Goal: Information Seeking & Learning: Learn about a topic

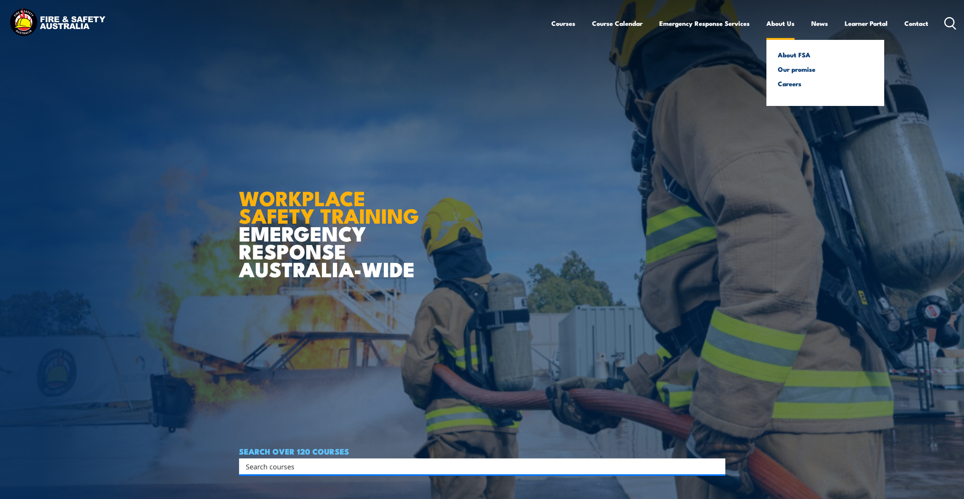
click at [780, 23] on link "About Us" at bounding box center [780, 23] width 28 height 20
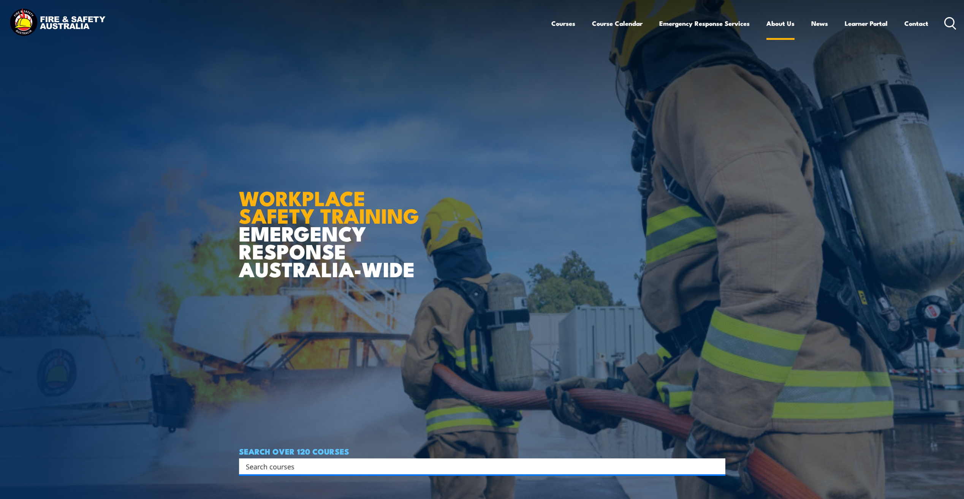
click at [779, 23] on link "About Us" at bounding box center [780, 23] width 28 height 20
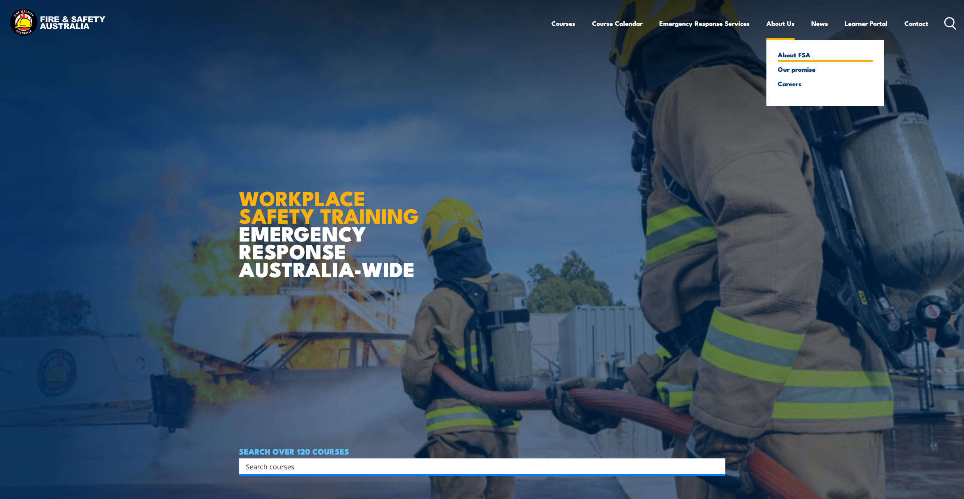
click at [790, 53] on link "About FSA" at bounding box center [825, 54] width 95 height 7
click at [791, 52] on link "About FSA" at bounding box center [825, 54] width 95 height 7
click at [792, 52] on link "About FSA" at bounding box center [825, 54] width 95 height 7
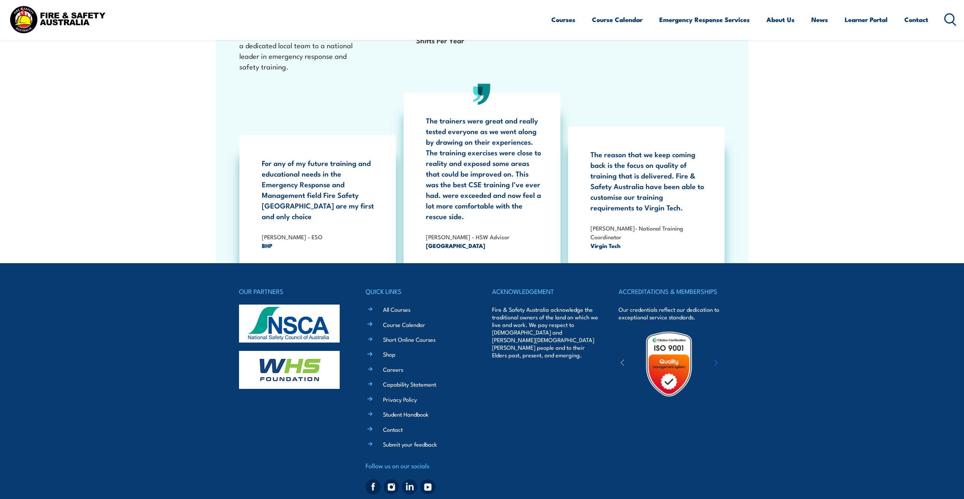
scroll to position [1457, 0]
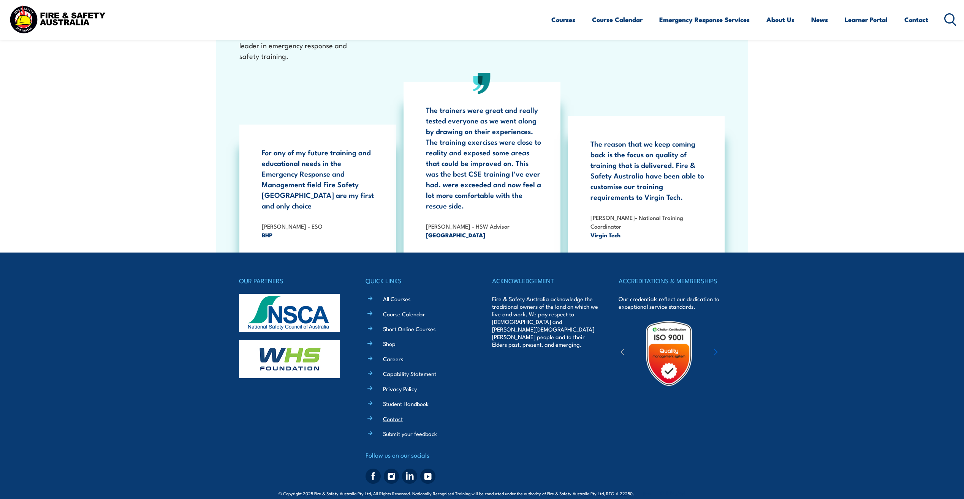
click at [394, 415] on link "Contact" at bounding box center [393, 419] width 20 height 8
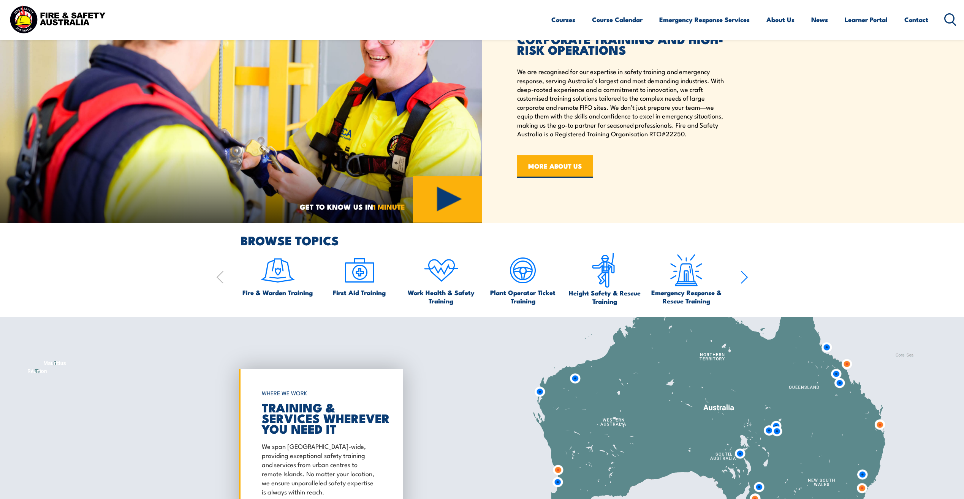
scroll to position [545, 0]
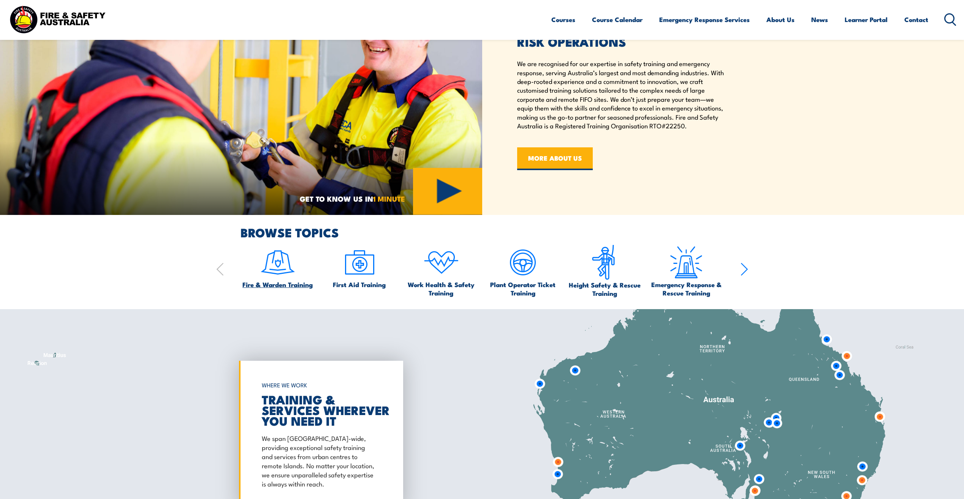
click at [291, 287] on span "Fire & Warden Training" at bounding box center [277, 284] width 70 height 8
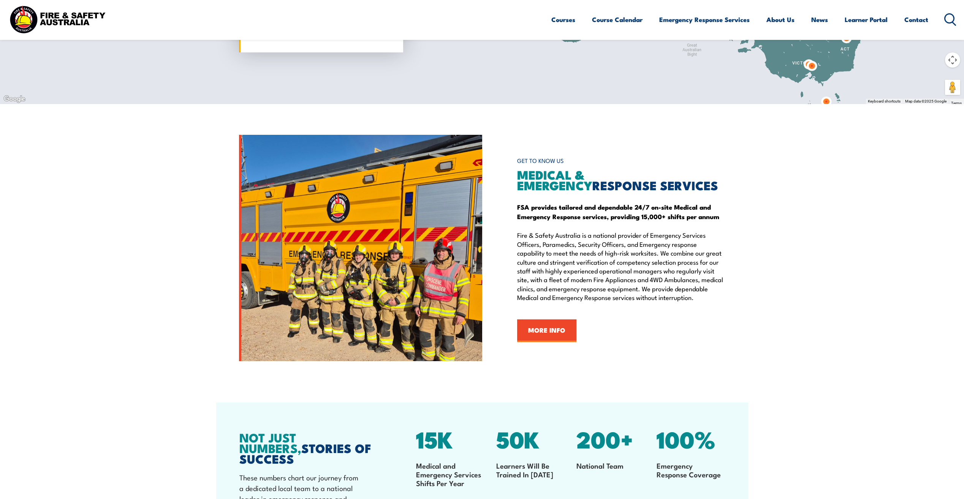
scroll to position [1001, 0]
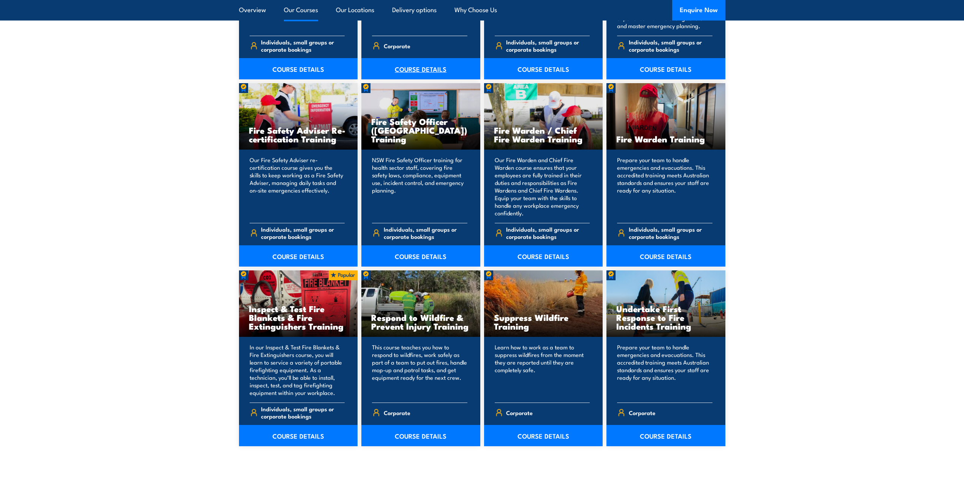
scroll to position [950, 0]
